Goal: Information Seeking & Learning: Learn about a topic

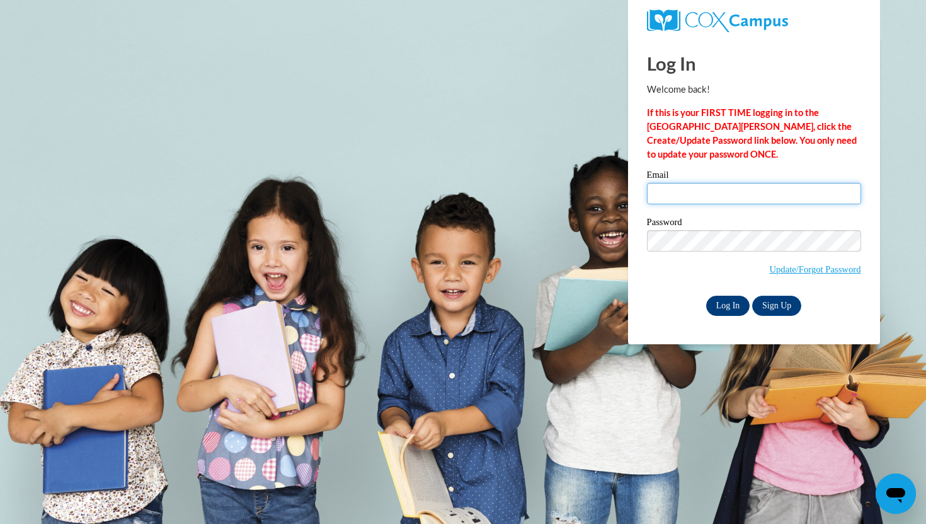
type input "920153498@student.ccga.edu"
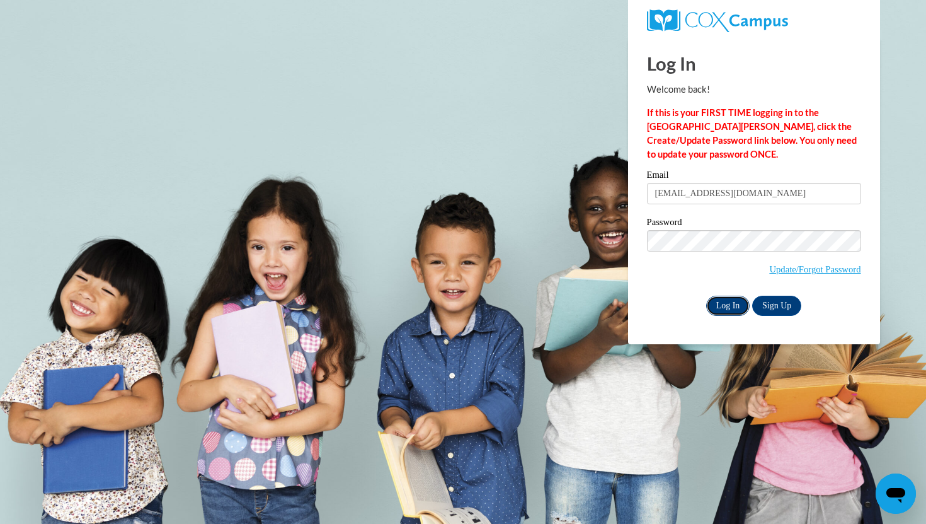
click at [714, 307] on input "Log In" at bounding box center [728, 305] width 44 height 20
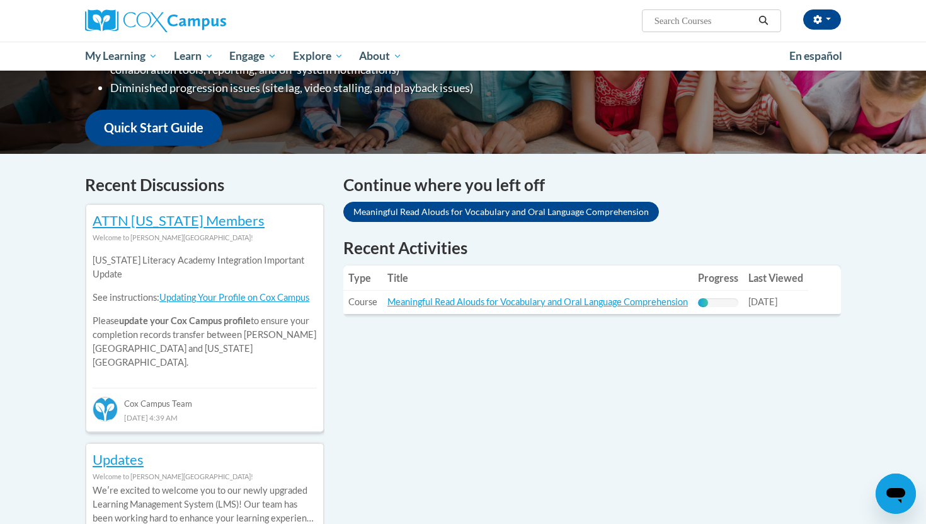
scroll to position [290, 0]
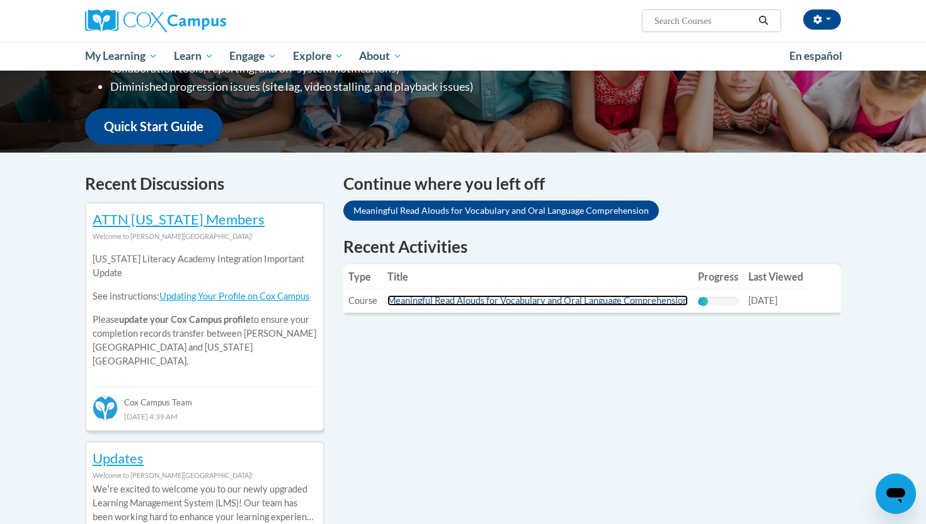
click at [473, 303] on link "Meaningful Read Alouds for Vocabulary and Oral Language Comprehension" at bounding box center [537, 300] width 301 height 11
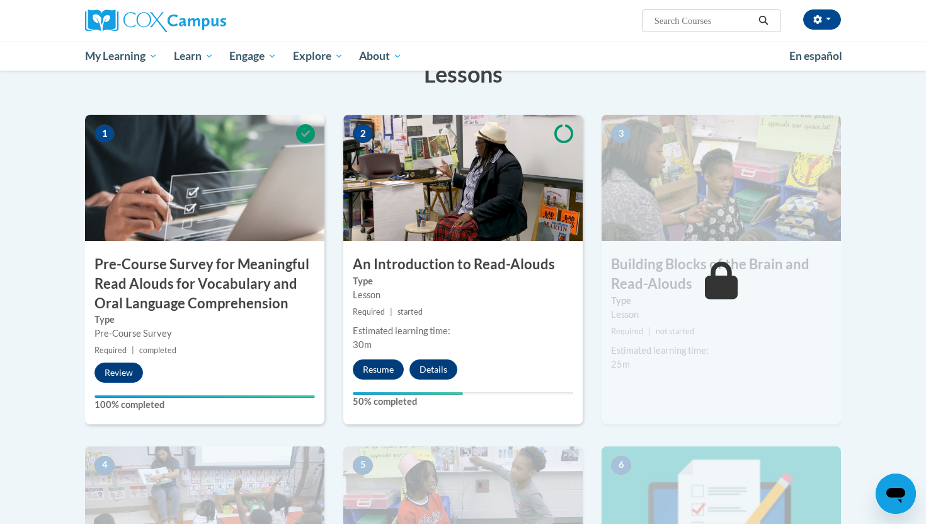
scroll to position [257, 0]
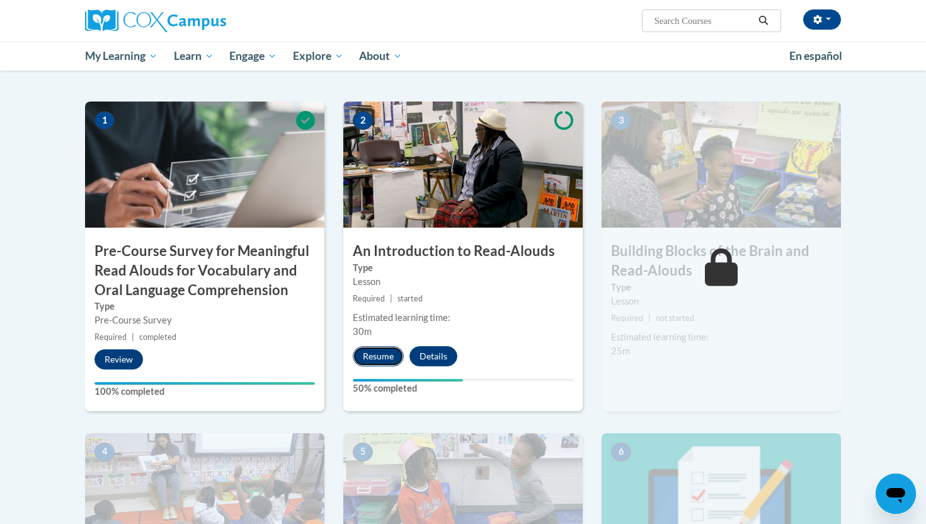
click at [369, 347] on button "Resume" at bounding box center [378, 356] width 51 height 20
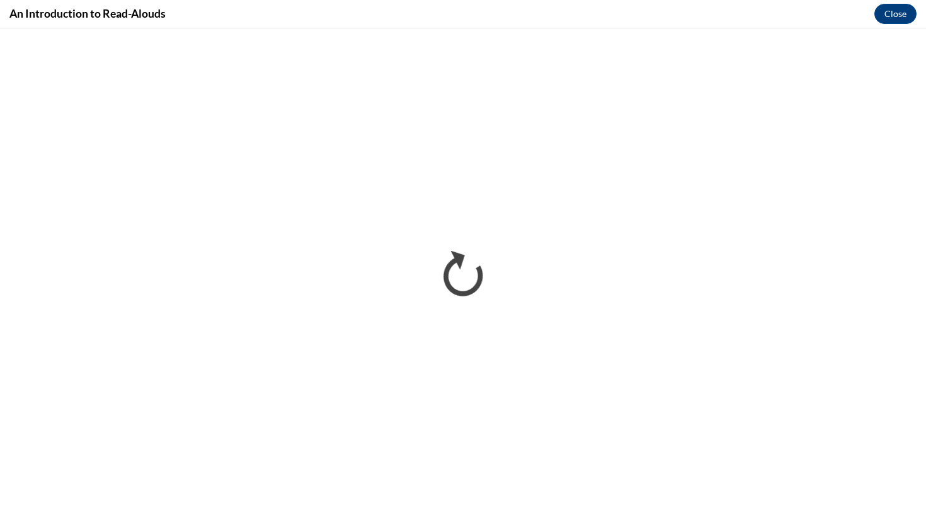
scroll to position [0, 0]
